Goal: Information Seeking & Learning: Find specific fact

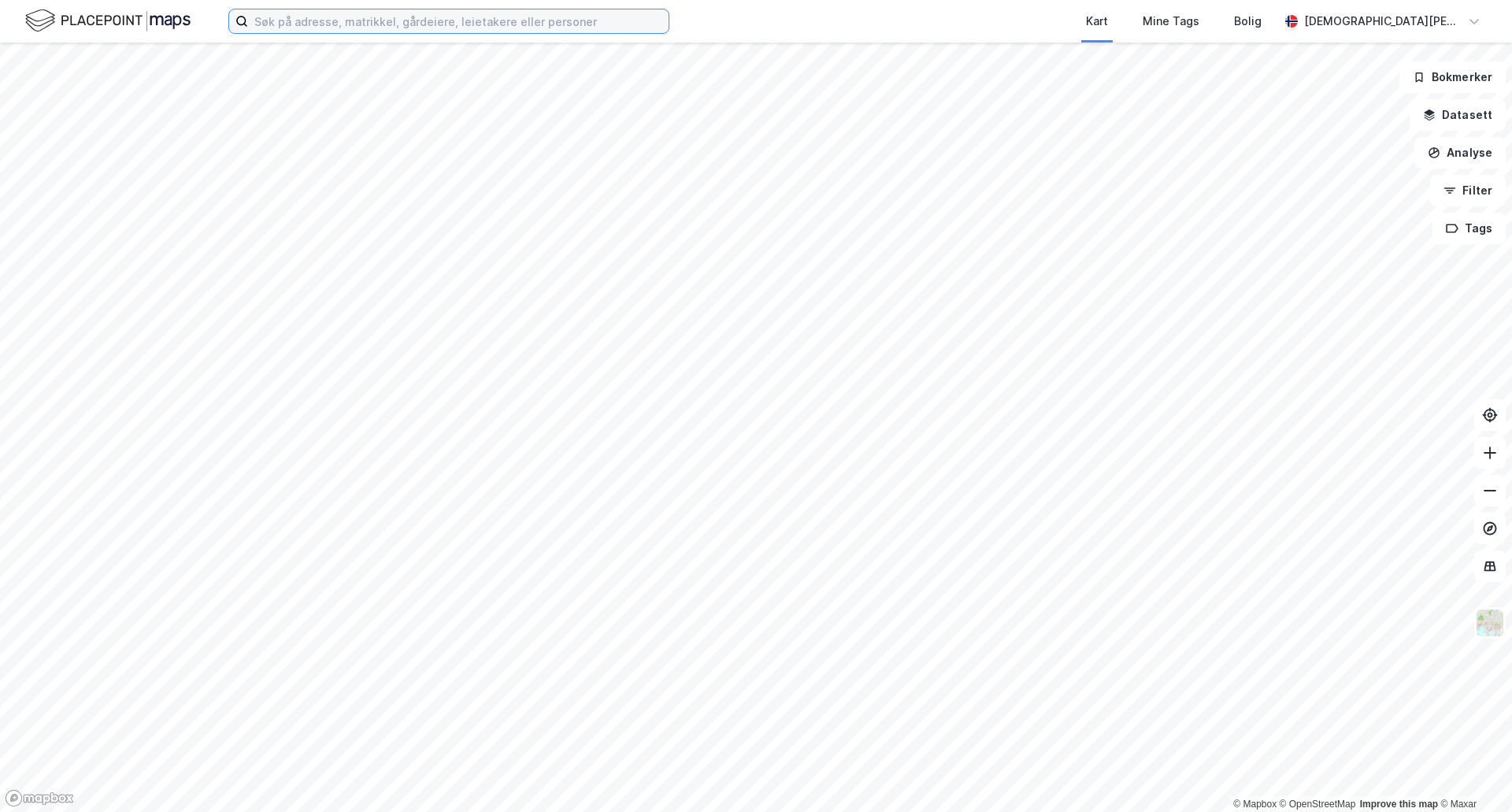
click at [467, 25] on input at bounding box center [458, 21] width 420 height 24
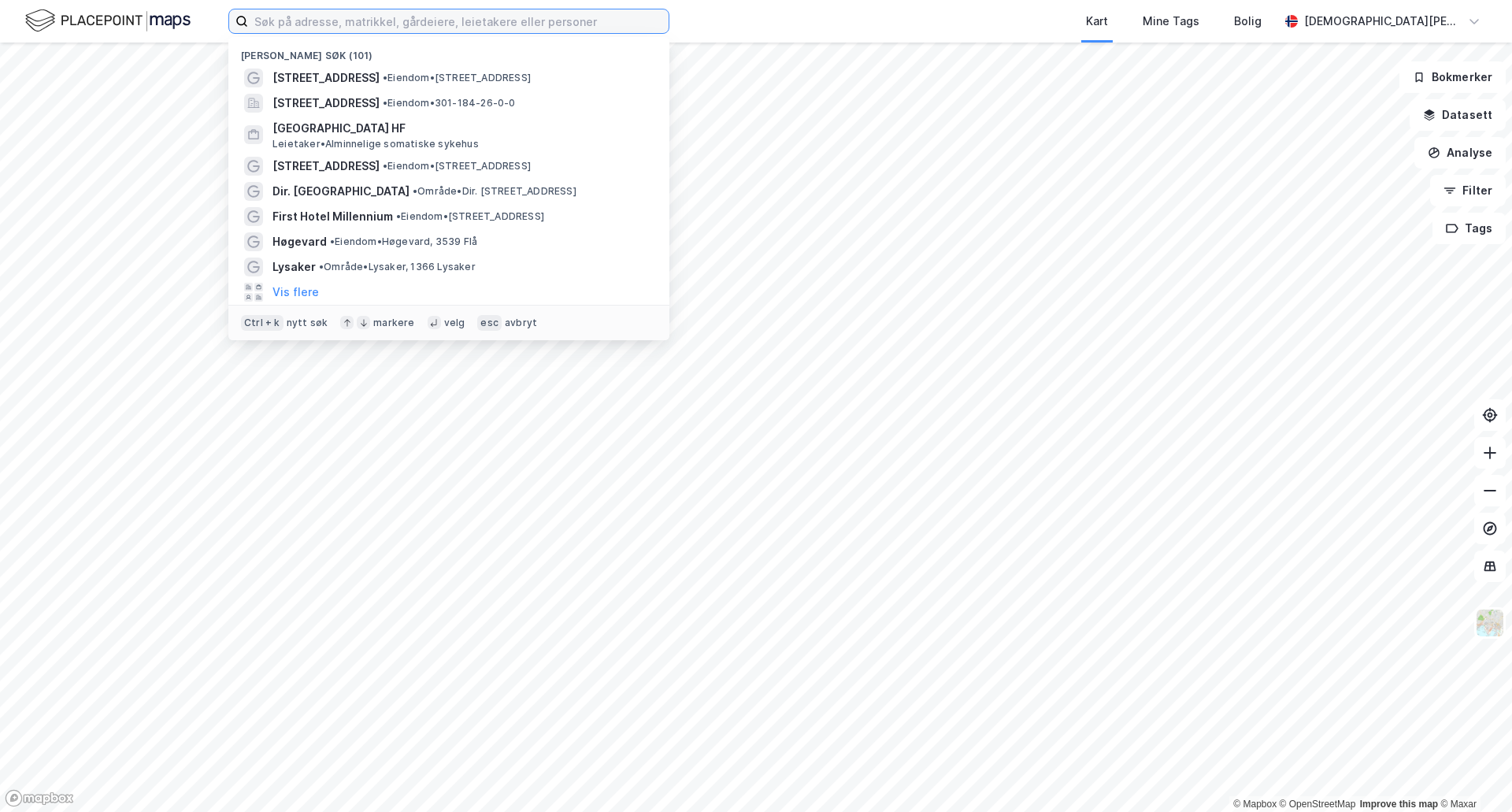
paste input " Viulsrødsletta 35"
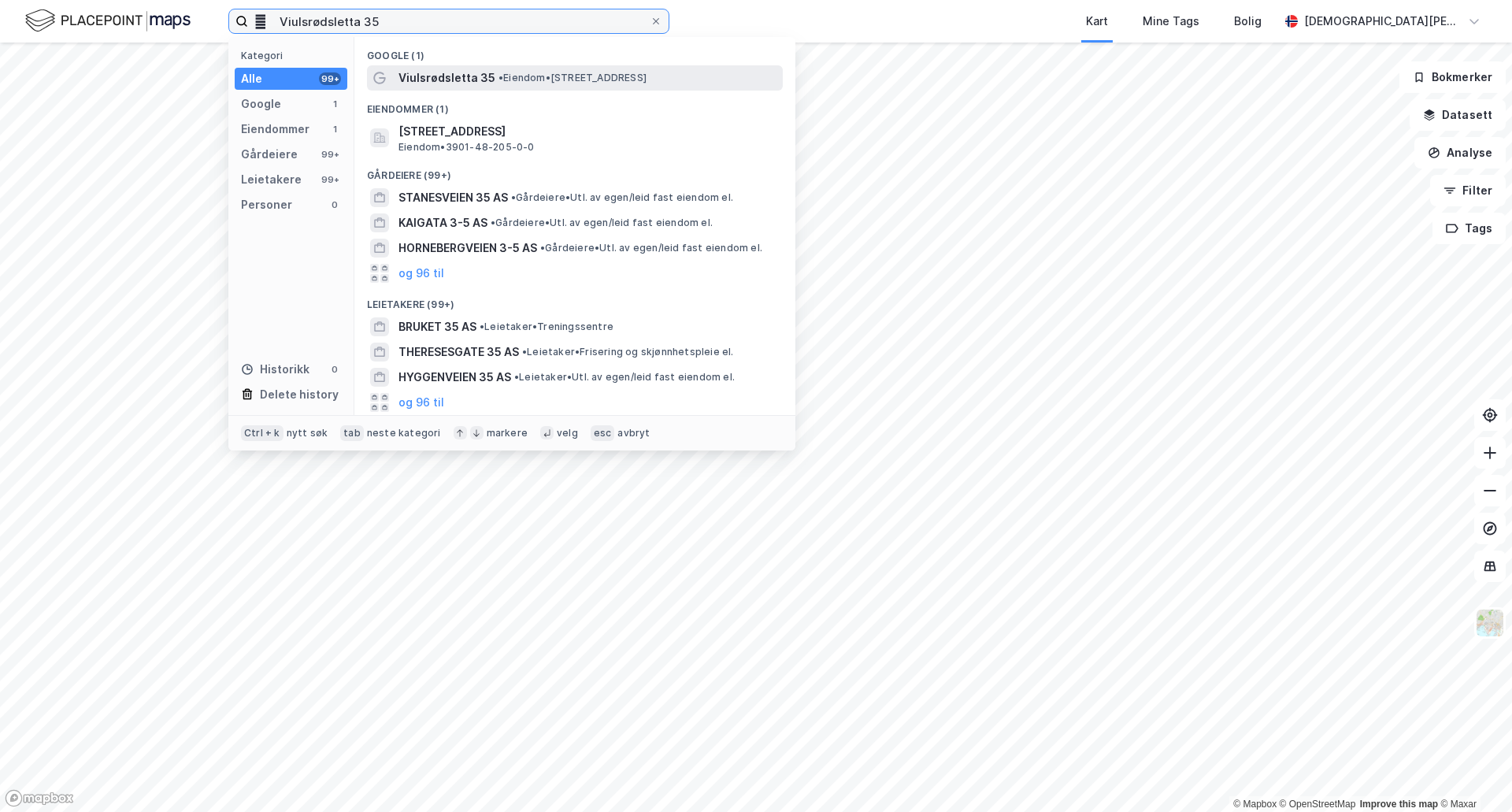
type input " Viulsrødsletta 35"
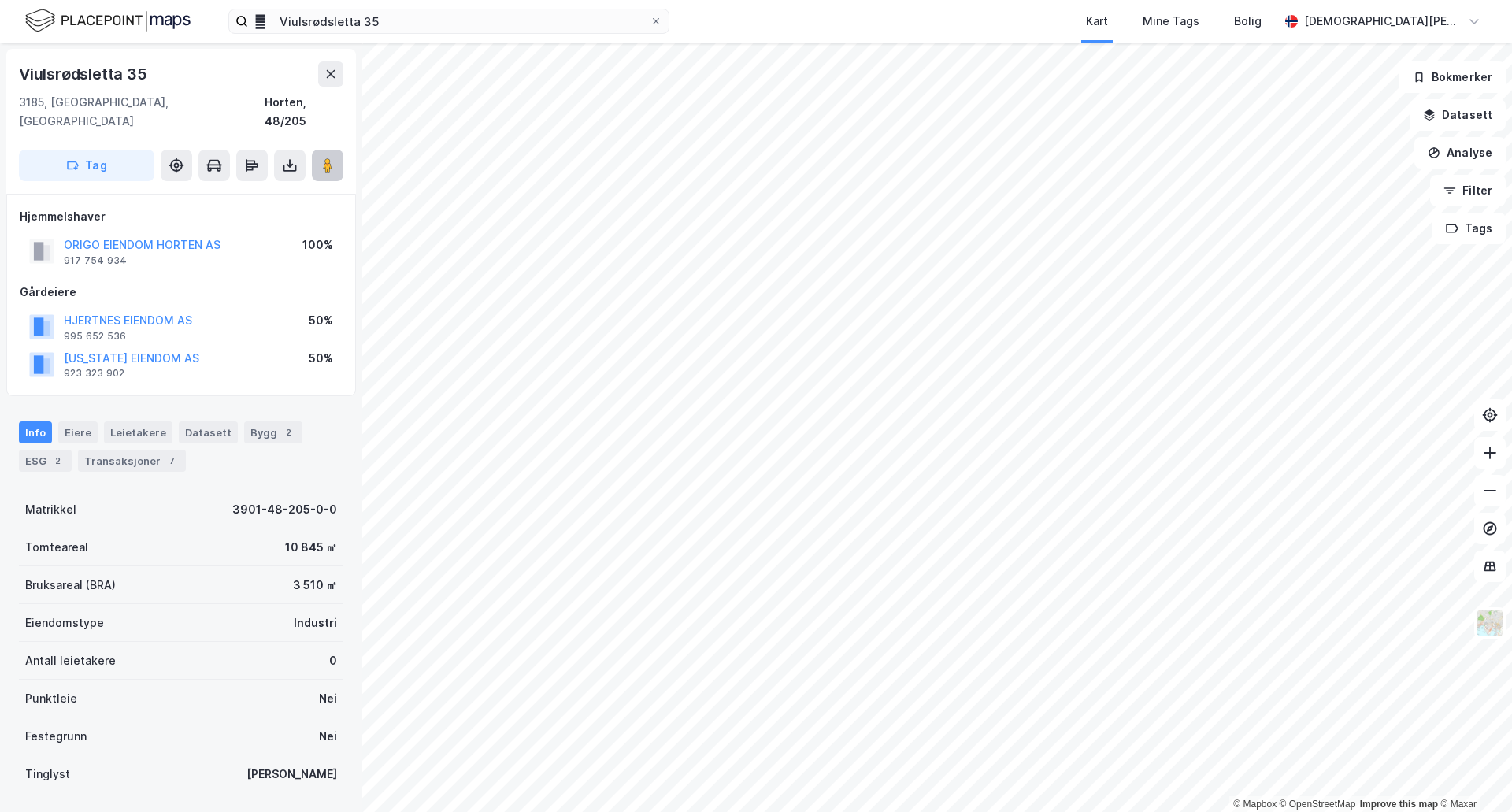
click at [328, 158] on image at bounding box center [328, 165] width 10 height 15
click at [73, 421] on div "Eiere" at bounding box center [78, 432] width 39 height 22
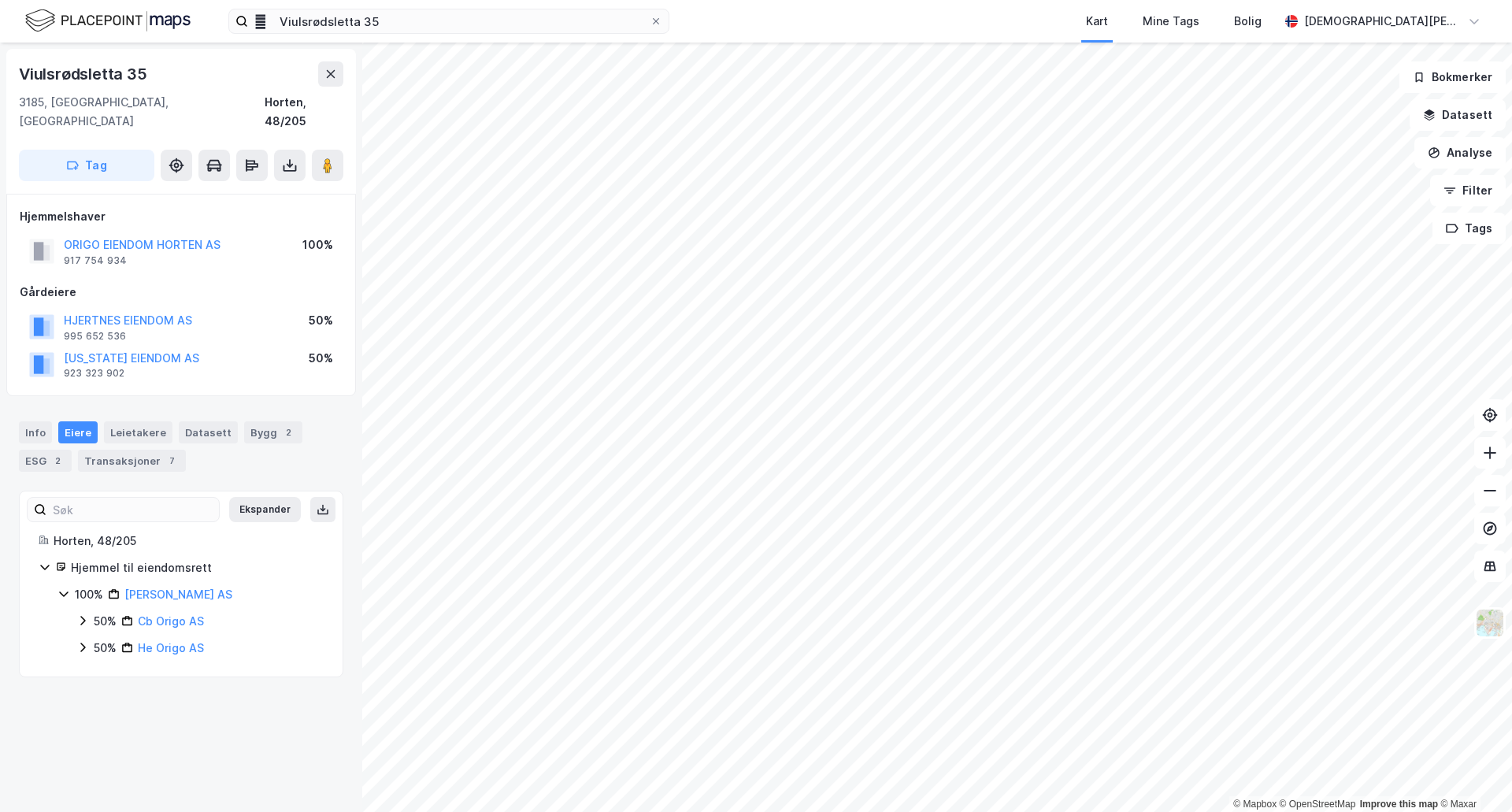
click at [85, 616] on icon at bounding box center [83, 621] width 5 height 10
click at [85, 615] on icon at bounding box center [82, 621] width 13 height 13
